Goal: Contribute content: Add original content to the website for others to see

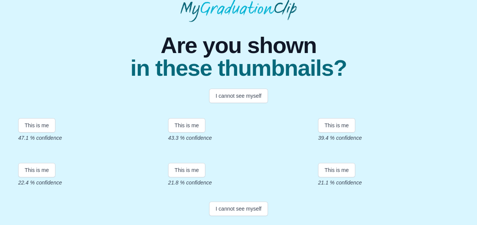
scroll to position [83, 0]
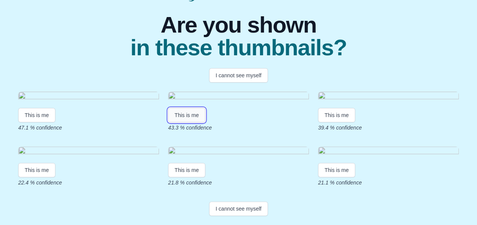
click at [189, 123] on button "This is me" at bounding box center [186, 115] width 37 height 14
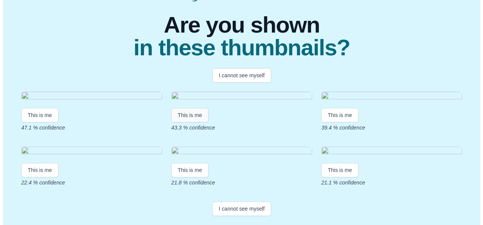
scroll to position [0, 0]
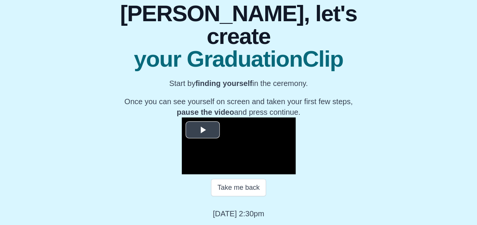
scroll to position [141, 0]
click at [203, 130] on span "Video Player" at bounding box center [203, 130] width 0 height 0
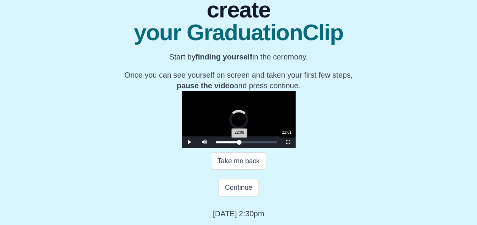
click at [224, 143] on div "22:08 Progress : 0%" at bounding box center [228, 143] width 24 height 2
click at [224, 143] on div "22:08 Progress : 0%" at bounding box center [227, 143] width 23 height 2
click at [189, 142] on span "Video Player" at bounding box center [189, 142] width 0 height 0
click at [225, 143] on div "22:22 Progress : 0%" at bounding box center [228, 143] width 24 height 2
click at [189, 142] on span "Video Player" at bounding box center [189, 142] width 0 height 0
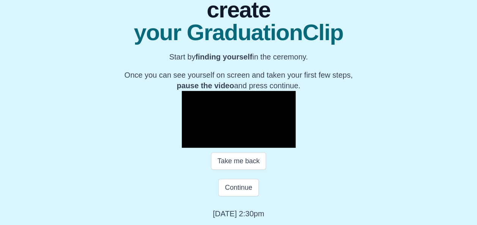
click at [189, 142] on span "Video Player" at bounding box center [189, 142] width 0 height 0
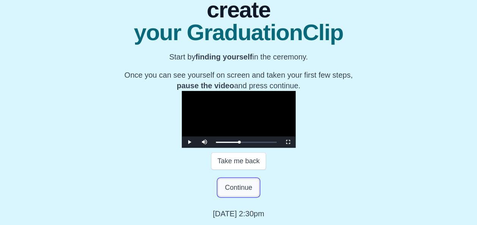
click at [250, 197] on button "Continue" at bounding box center [238, 187] width 40 height 17
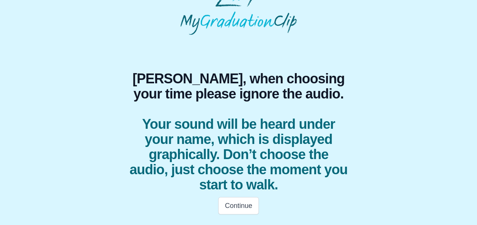
scroll to position [21, 0]
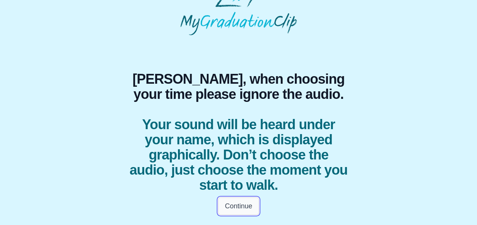
click at [249, 203] on button "Continue" at bounding box center [238, 206] width 40 height 17
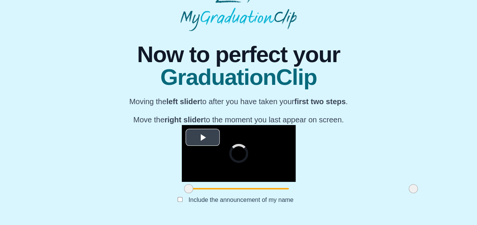
scroll to position [60, 0]
click at [203, 138] on span "Video Player" at bounding box center [203, 138] width 0 height 0
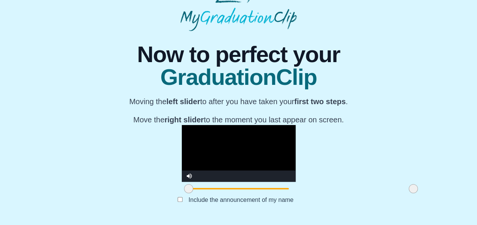
scroll to position [102, 0]
drag, startPoint x: 352, startPoint y: 189, endPoint x: 345, endPoint y: 190, distance: 6.9
click at [402, 190] on span at bounding box center [406, 188] width 9 height 9
click at [182, 146] on video "Video Player" at bounding box center [239, 153] width 114 height 57
click at [186, 188] on span at bounding box center [190, 188] width 9 height 9
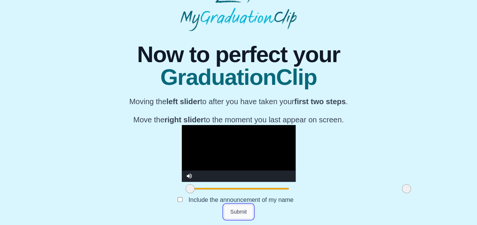
click at [246, 209] on button "Submit" at bounding box center [239, 212] width 30 height 14
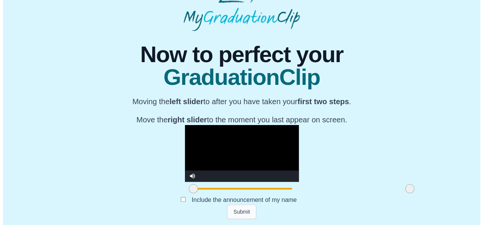
scroll to position [0, 0]
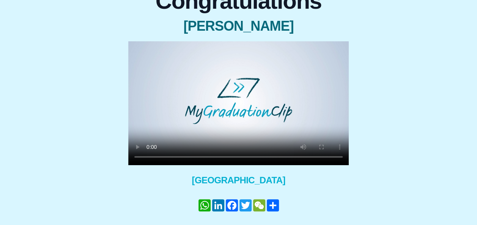
scroll to position [104, 0]
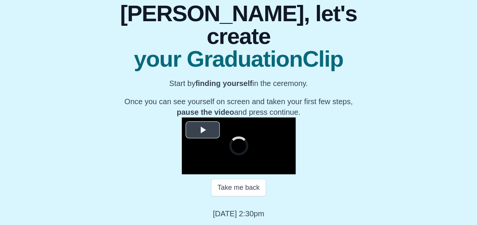
scroll to position [87, 0]
click at [186, 121] on button "Play Video" at bounding box center [203, 129] width 34 height 17
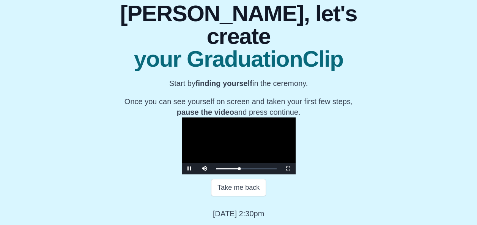
scroll to position [143, 0]
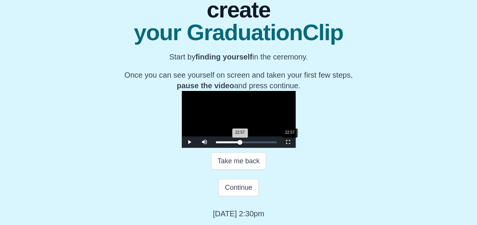
click at [227, 143] on div "22:57 Progress : 0%" at bounding box center [228, 143] width 24 height 2
click at [227, 143] on div "22:29 Progress : 0%" at bounding box center [228, 143] width 24 height 2
click at [225, 148] on div "Loaded : 0% 22:43 23:19 Progress : 0%" at bounding box center [246, 142] width 68 height 11
click at [189, 142] on span "Video Player" at bounding box center [189, 142] width 0 height 0
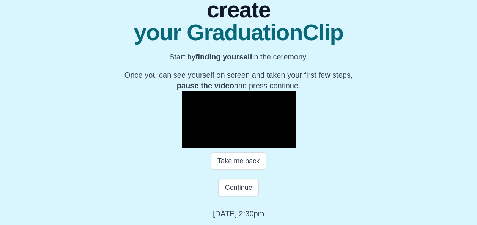
click at [189, 142] on span "Video Player" at bounding box center [189, 142] width 0 height 0
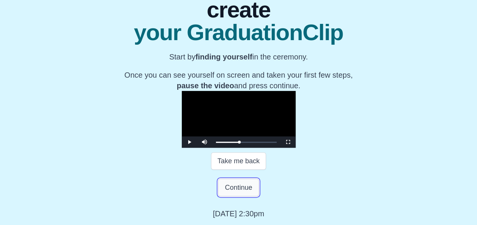
click at [254, 197] on button "Continue" at bounding box center [238, 187] width 40 height 17
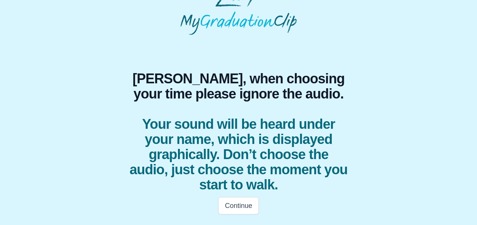
scroll to position [21, 0]
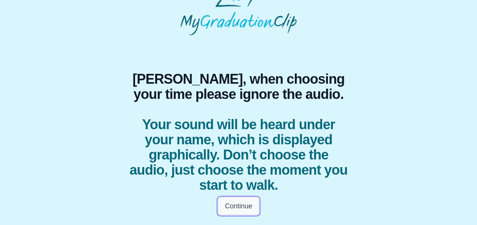
click at [240, 198] on button "Continue" at bounding box center [238, 206] width 40 height 17
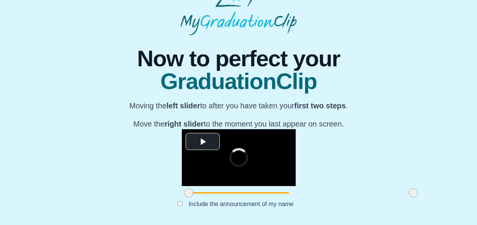
scroll to position [102, 0]
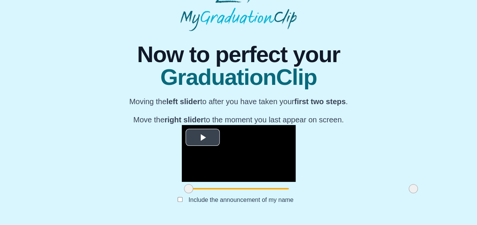
click at [203, 138] on span "Video Player" at bounding box center [203, 138] width 0 height 0
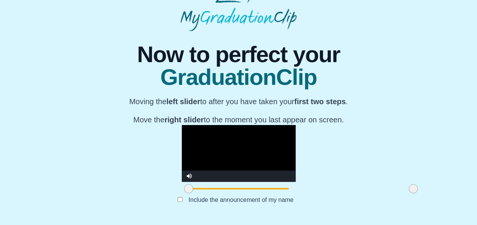
click at [184, 192] on span at bounding box center [188, 188] width 9 height 9
click at [408, 191] on span at bounding box center [412, 188] width 9 height 9
click at [186, 188] on span at bounding box center [190, 188] width 9 height 9
click at [230, 206] on button "Submit" at bounding box center [239, 212] width 30 height 14
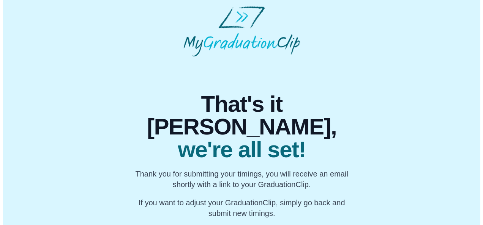
scroll to position [0, 0]
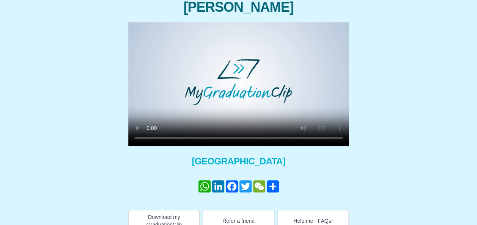
scroll to position [104, 0]
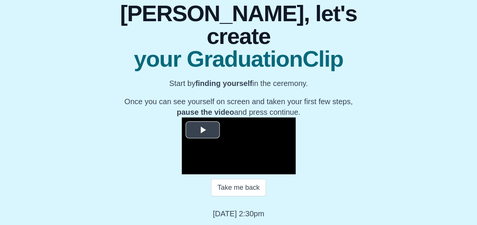
scroll to position [143, 0]
click at [228, 190] on button "Take me back" at bounding box center [238, 187] width 55 height 17
click at [228, 189] on button "Take me back" at bounding box center [238, 187] width 55 height 17
click at [243, 185] on button "Take me back" at bounding box center [238, 187] width 55 height 17
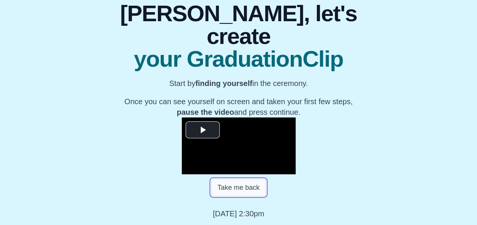
click at [243, 185] on button "Take me back" at bounding box center [238, 187] width 55 height 17
click at [203, 130] on span "Video Player" at bounding box center [203, 130] width 0 height 0
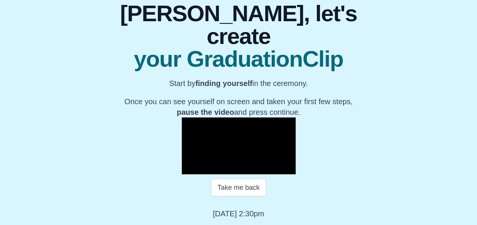
click at [189, 169] on span "Video Player" at bounding box center [189, 169] width 0 height 0
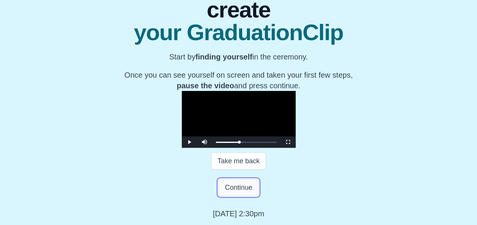
click at [241, 197] on button "Continue" at bounding box center [238, 187] width 40 height 17
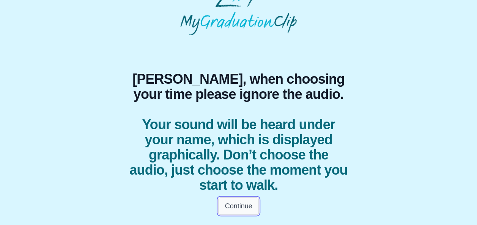
click at [234, 207] on button "Continue" at bounding box center [238, 206] width 40 height 17
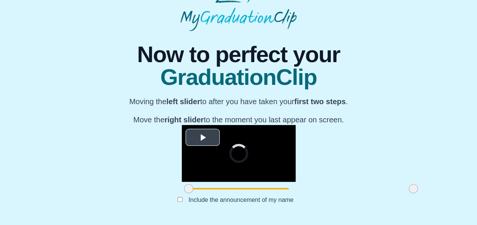
scroll to position [59, 0]
click at [203, 138] on span "Video Player" at bounding box center [203, 138] width 0 height 0
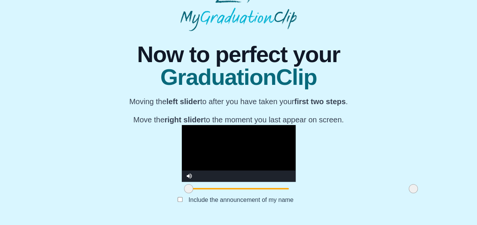
scroll to position [102, 0]
drag, startPoint x: 127, startPoint y: 189, endPoint x: 132, endPoint y: 190, distance: 5.4
click at [189, 190] on span at bounding box center [193, 188] width 9 height 9
click at [276, 125] on video "Video Player" at bounding box center [239, 153] width 114 height 57
drag, startPoint x: 351, startPoint y: 191, endPoint x: 331, endPoint y: 193, distance: 20.7
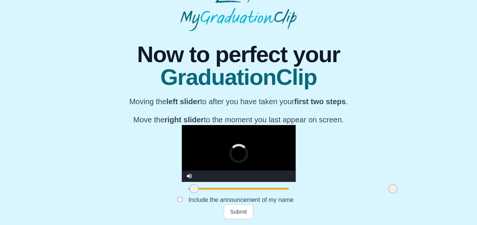
click at [388, 193] on span at bounding box center [392, 188] width 9 height 9
drag, startPoint x: 331, startPoint y: 193, endPoint x: 343, endPoint y: 194, distance: 12.1
click at [399, 194] on span at bounding box center [403, 188] width 9 height 9
click at [285, 152] on video "Video Player" at bounding box center [239, 153] width 114 height 57
drag, startPoint x: 132, startPoint y: 189, endPoint x: 161, endPoint y: 186, distance: 28.2
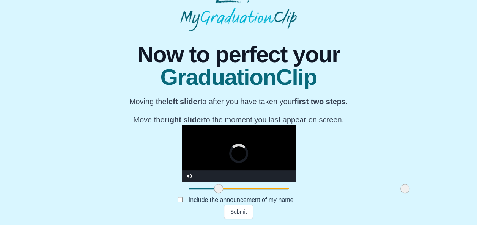
click at [214, 186] on span at bounding box center [218, 188] width 9 height 9
click at [214, 142] on video "Video Player" at bounding box center [239, 153] width 114 height 57
drag, startPoint x: 158, startPoint y: 187, endPoint x: 217, endPoint y: 180, distance: 60.0
click at [217, 180] on div "**********" at bounding box center [239, 160] width 114 height 71
click at [223, 149] on video "Video Player" at bounding box center [239, 153] width 114 height 57
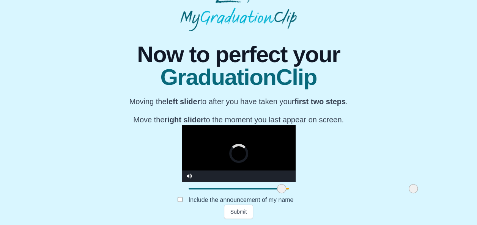
drag, startPoint x: 343, startPoint y: 188, endPoint x: 355, endPoint y: 194, distance: 13.1
click at [406, 194] on div at bounding box center [413, 189] width 14 height 14
drag, startPoint x: 219, startPoint y: 185, endPoint x: 120, endPoint y: 193, distance: 98.6
click at [182, 193] on div at bounding box center [189, 189] width 14 height 14
drag, startPoint x: 124, startPoint y: 189, endPoint x: 172, endPoint y: 181, distance: 49.2
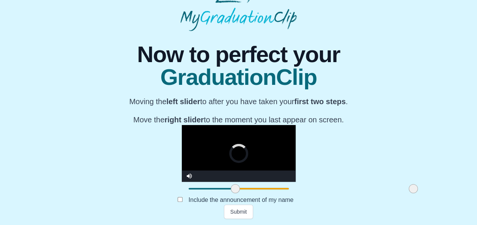
click at [182, 181] on div "**********" at bounding box center [239, 160] width 114 height 71
click at [211, 160] on video "Video Player" at bounding box center [239, 153] width 114 height 57
drag, startPoint x: 179, startPoint y: 188, endPoint x: 195, endPoint y: 188, distance: 15.6
click at [245, 188] on div at bounding box center [252, 189] width 14 height 14
click at [217, 158] on video "Video Player" at bounding box center [239, 153] width 114 height 57
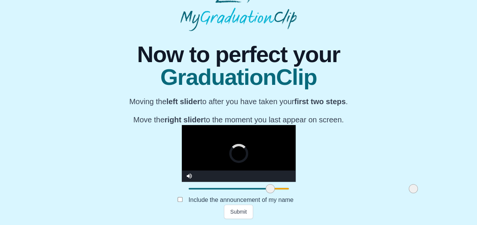
drag, startPoint x: 208, startPoint y: 187, endPoint x: 221, endPoint y: 186, distance: 13.0
click at [266, 186] on span at bounding box center [270, 188] width 9 height 9
click at [226, 151] on video "Video Player" at bounding box center [239, 153] width 114 height 57
drag, startPoint x: 226, startPoint y: 192, endPoint x: 235, endPoint y: 191, distance: 8.8
click at [276, 191] on div at bounding box center [283, 189] width 14 height 14
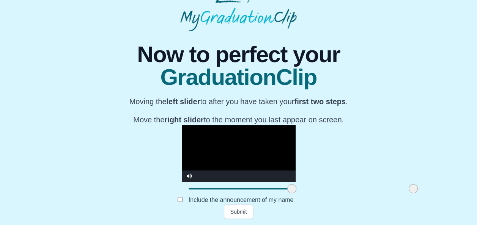
click at [242, 151] on video "Video Player" at bounding box center [239, 153] width 114 height 57
click at [235, 214] on button "Submit" at bounding box center [239, 212] width 30 height 14
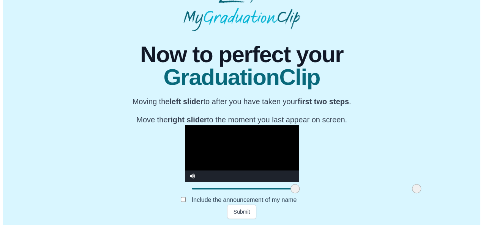
scroll to position [0, 0]
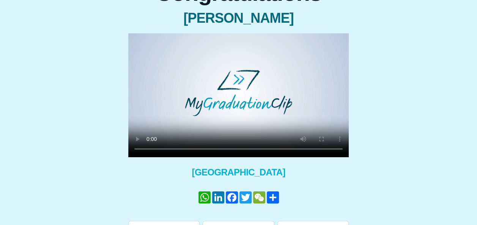
scroll to position [81, 0]
